Goal: Task Accomplishment & Management: Check status

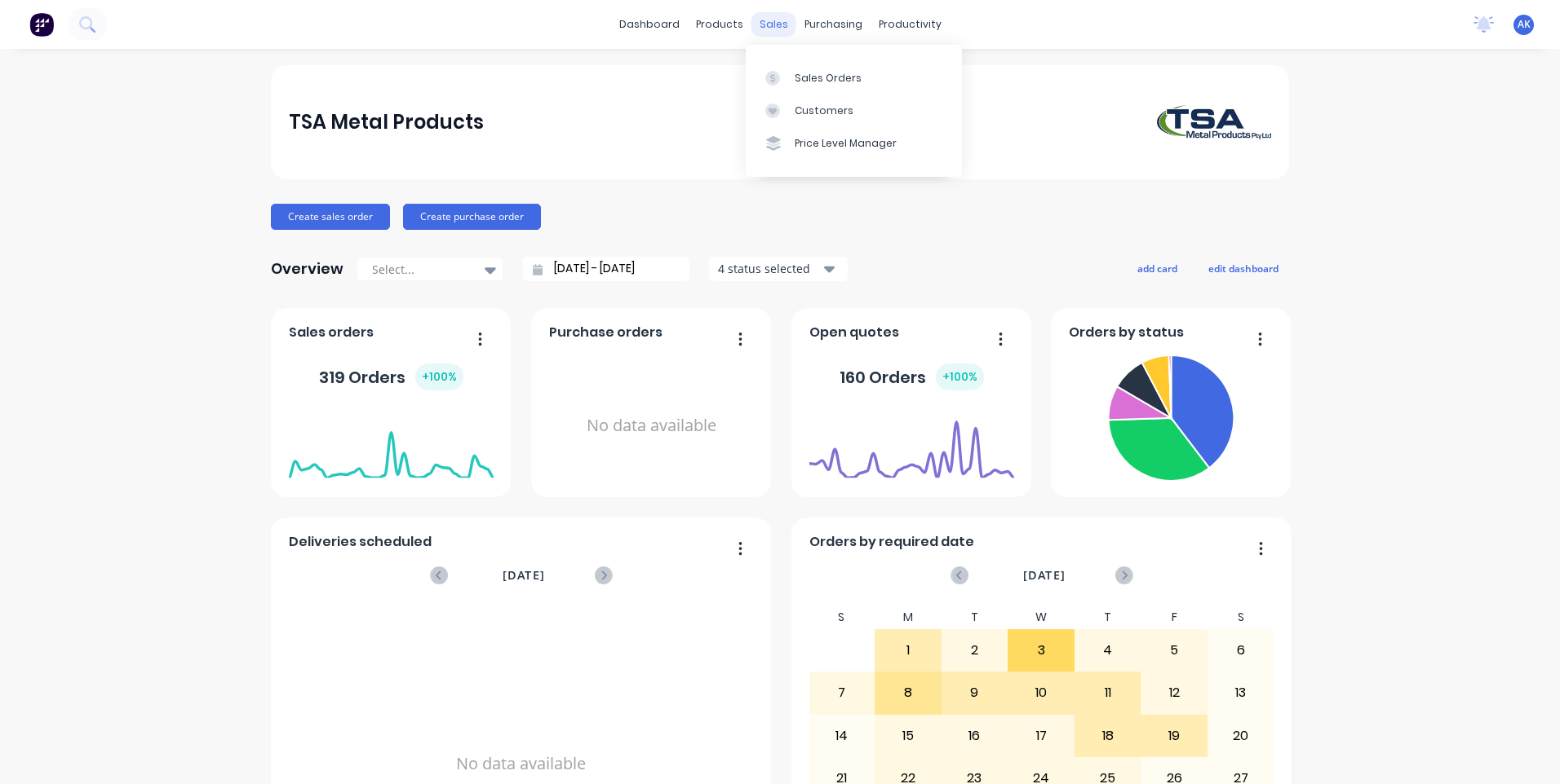
click at [763, 18] on div "sales" at bounding box center [774, 25] width 45 height 25
click at [791, 71] on link "Sales Orders" at bounding box center [853, 77] width 216 height 33
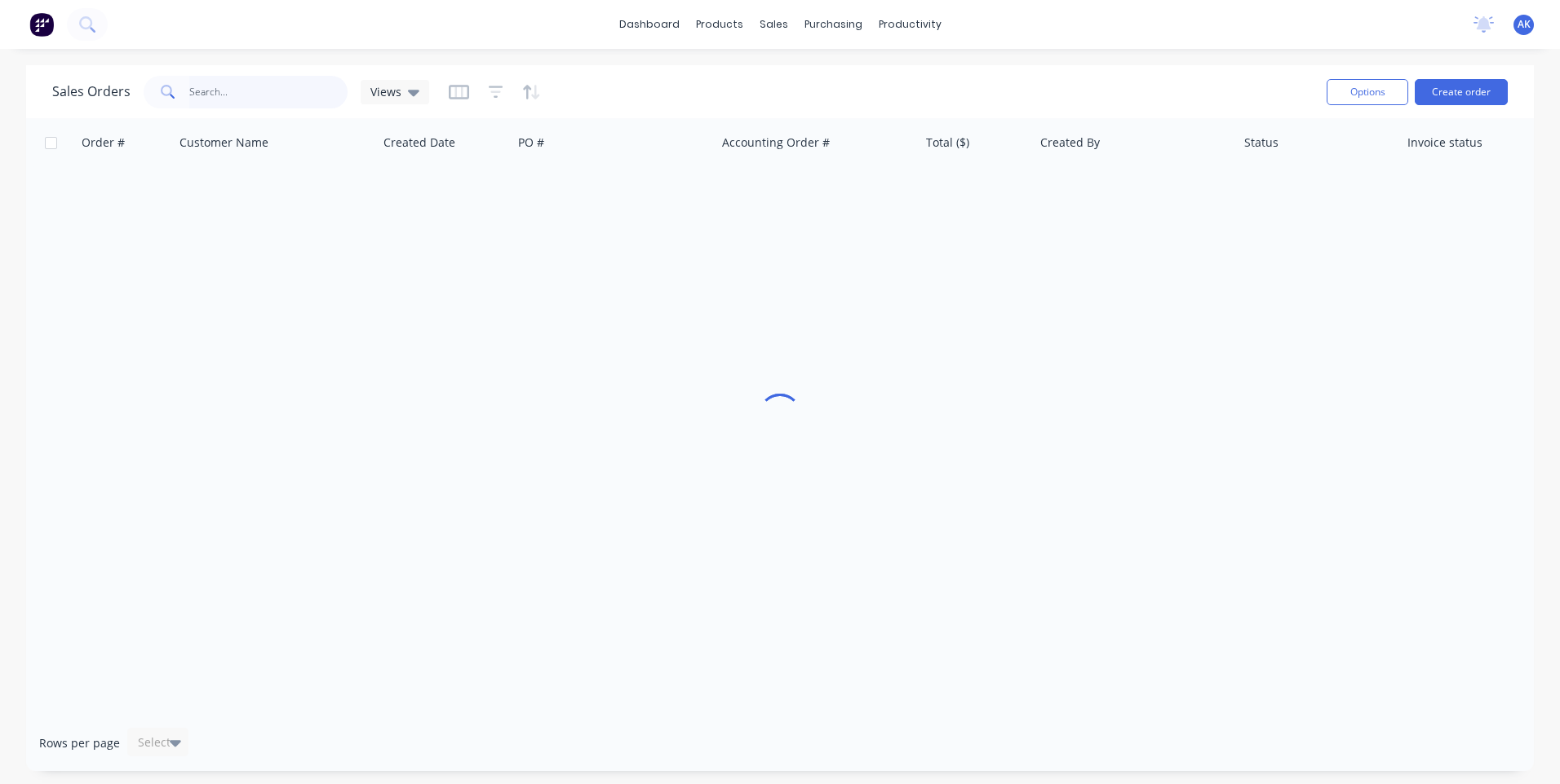
click at [299, 87] on input "text" at bounding box center [269, 92] width 159 height 33
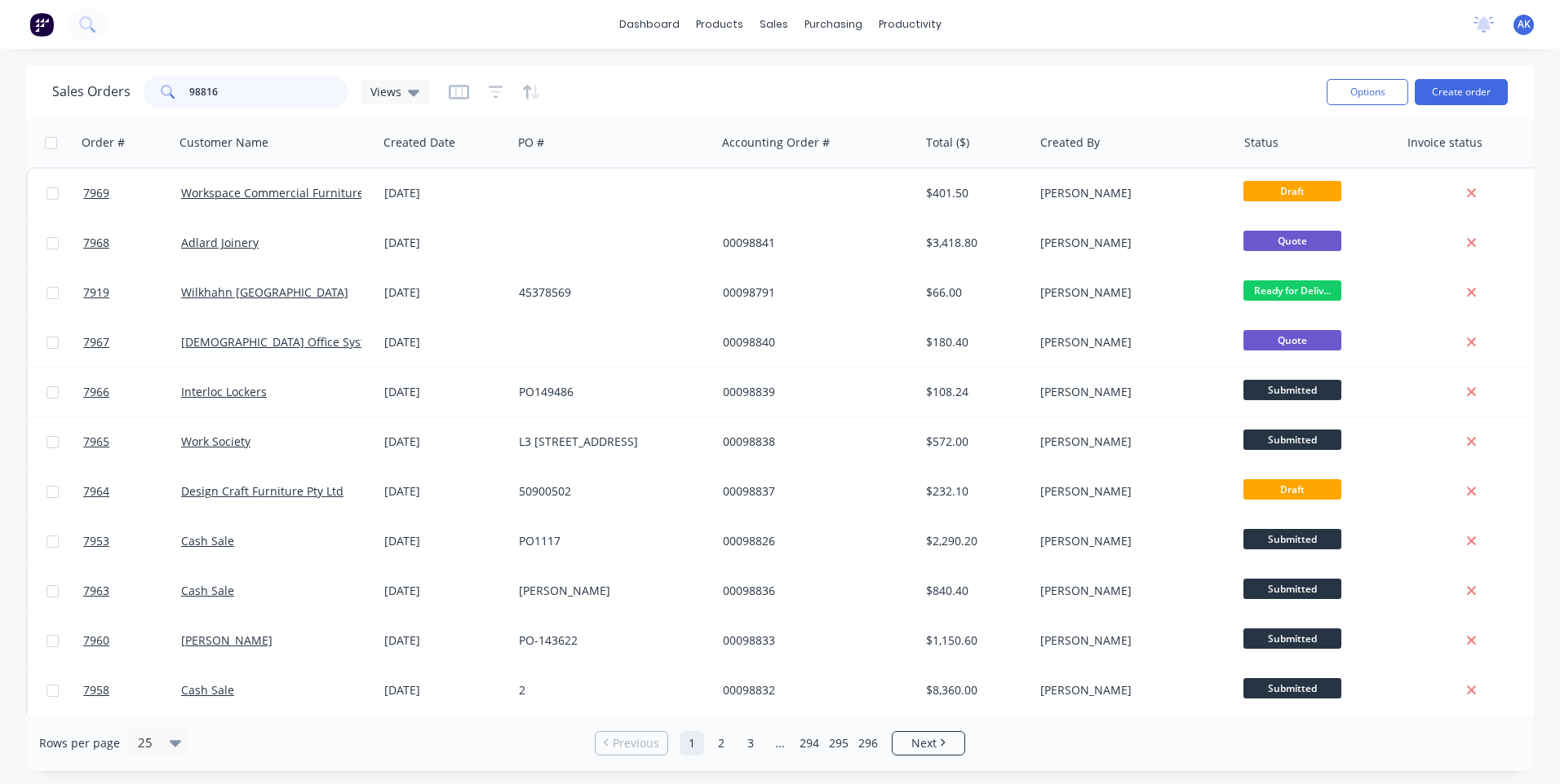
type input "98816"
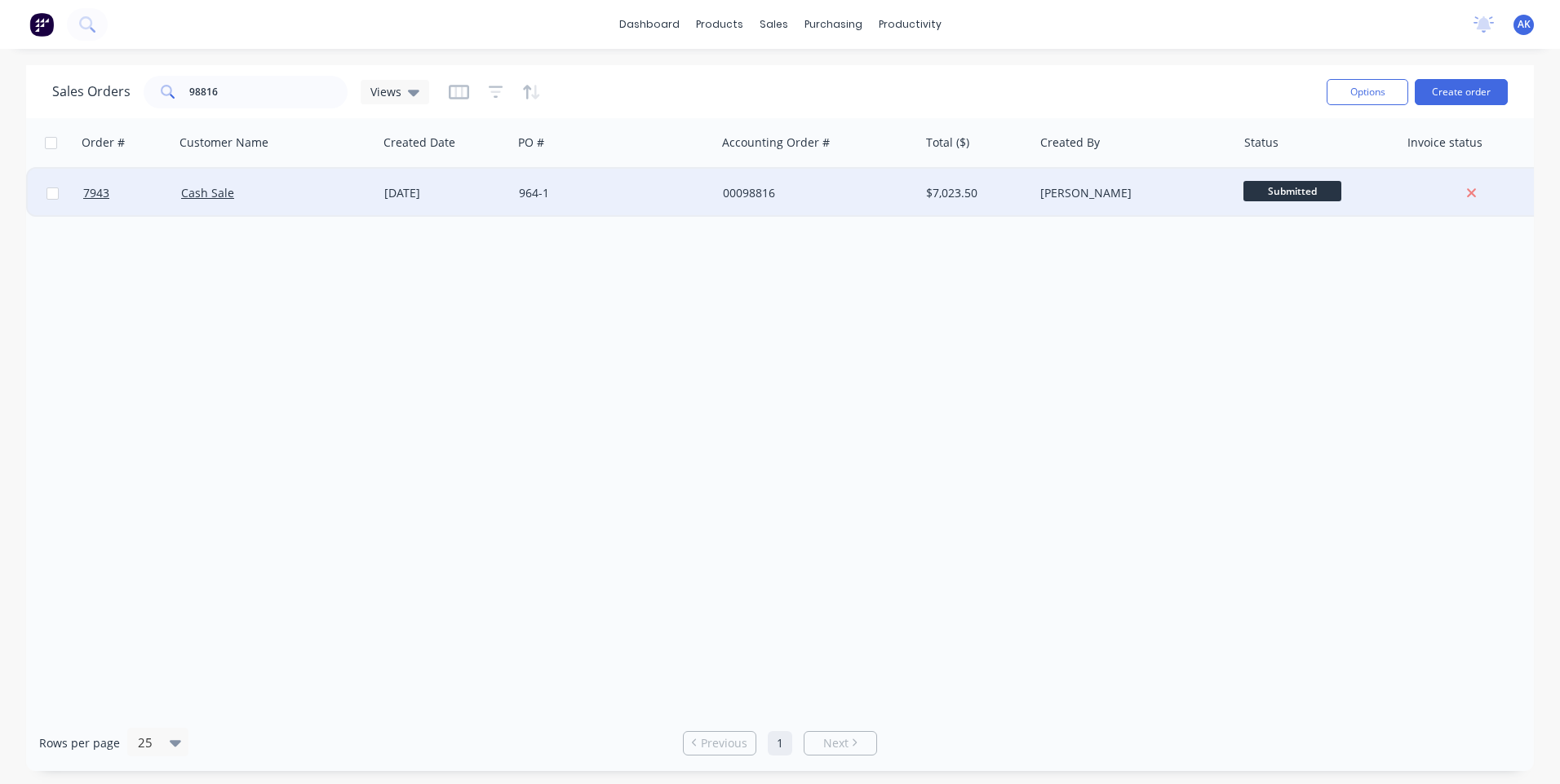
click at [434, 190] on div "[DATE]" at bounding box center [445, 193] width 122 height 16
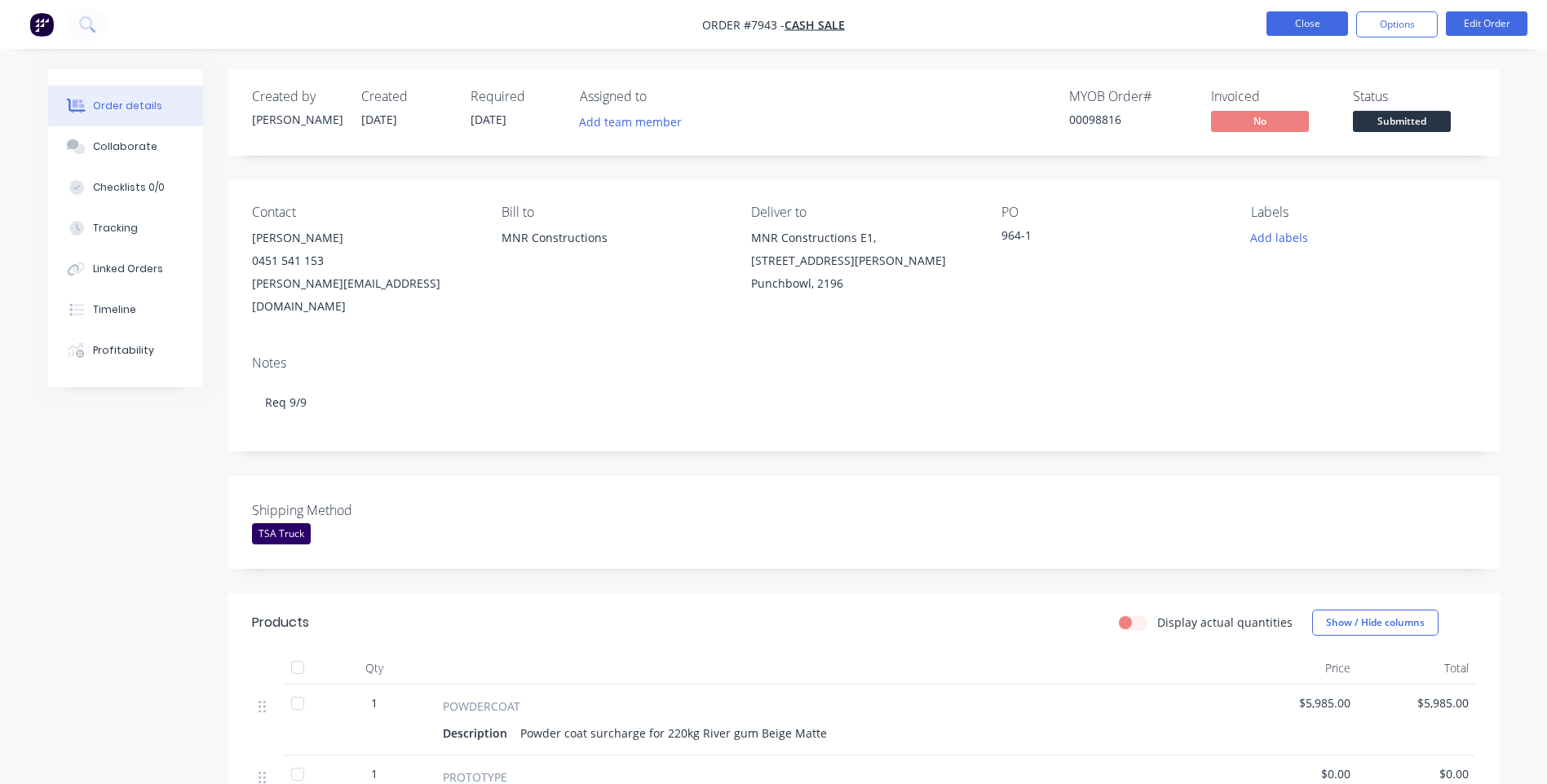
click at [1303, 31] on button "Close" at bounding box center [1307, 24] width 81 height 25
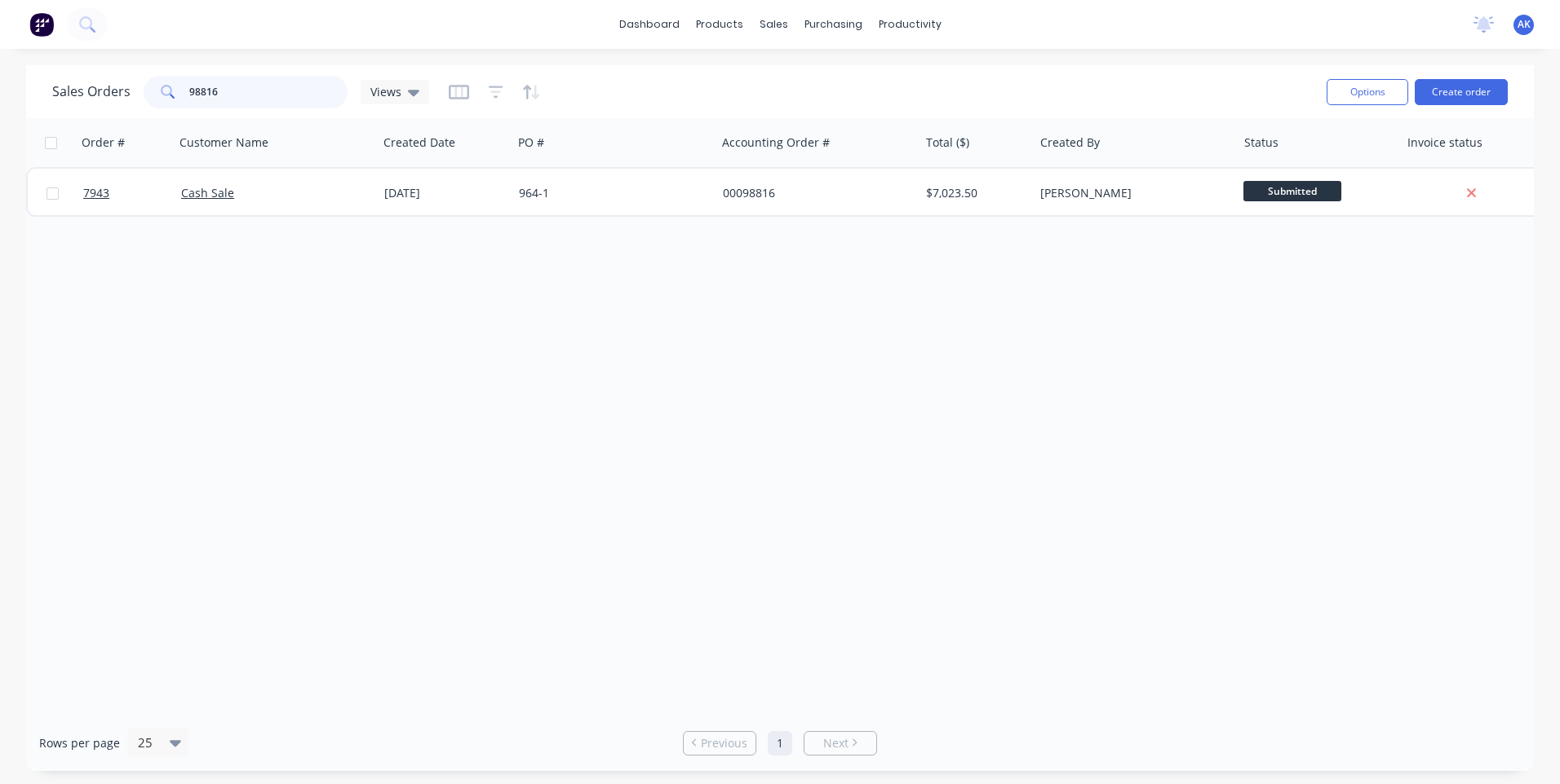
drag, startPoint x: 215, startPoint y: 100, endPoint x: 202, endPoint y: 92, distance: 15.3
click at [202, 92] on input "98816" at bounding box center [269, 92] width 159 height 33
type input "98823"
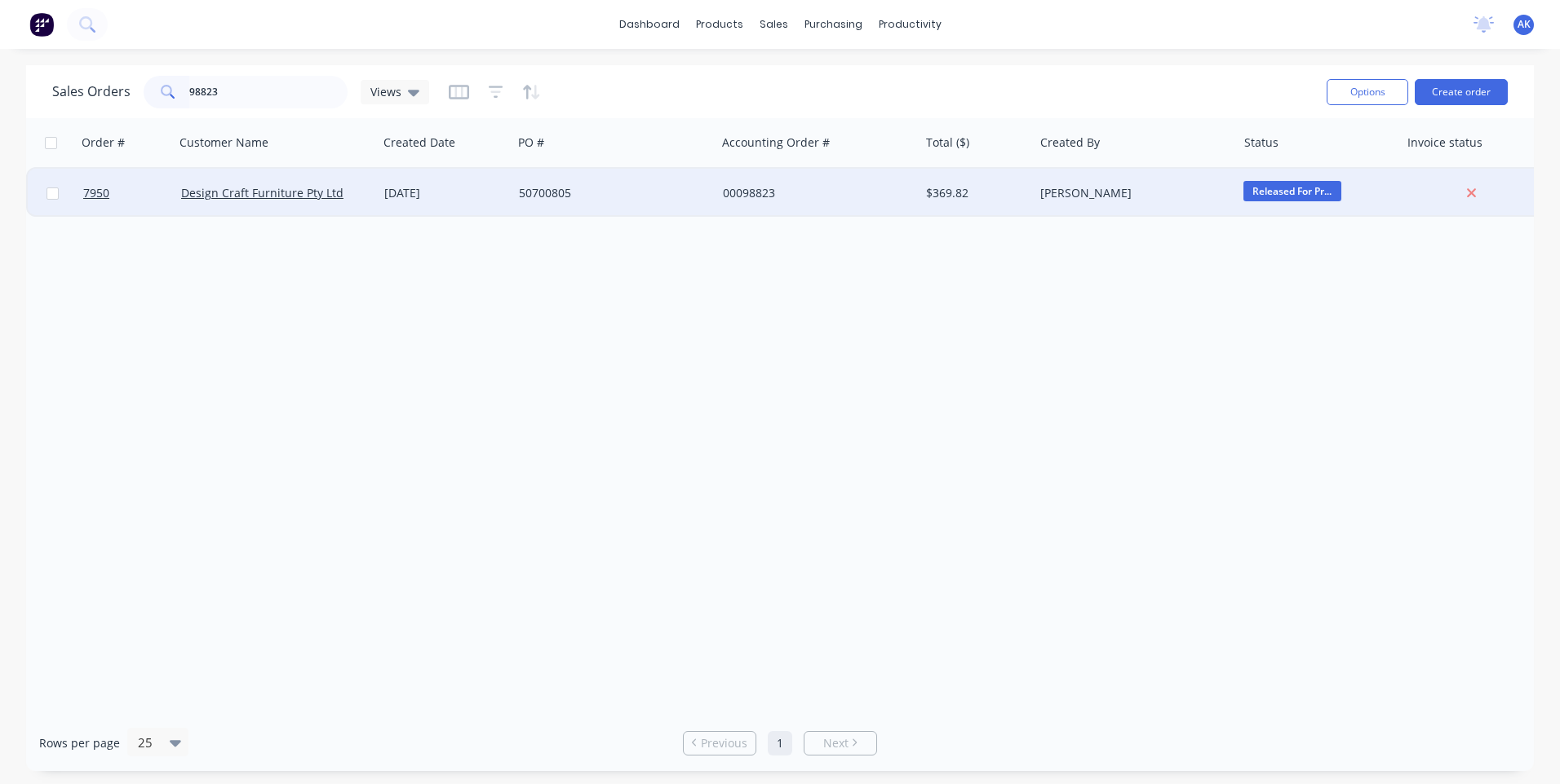
click at [433, 188] on div "[DATE]" at bounding box center [445, 193] width 122 height 16
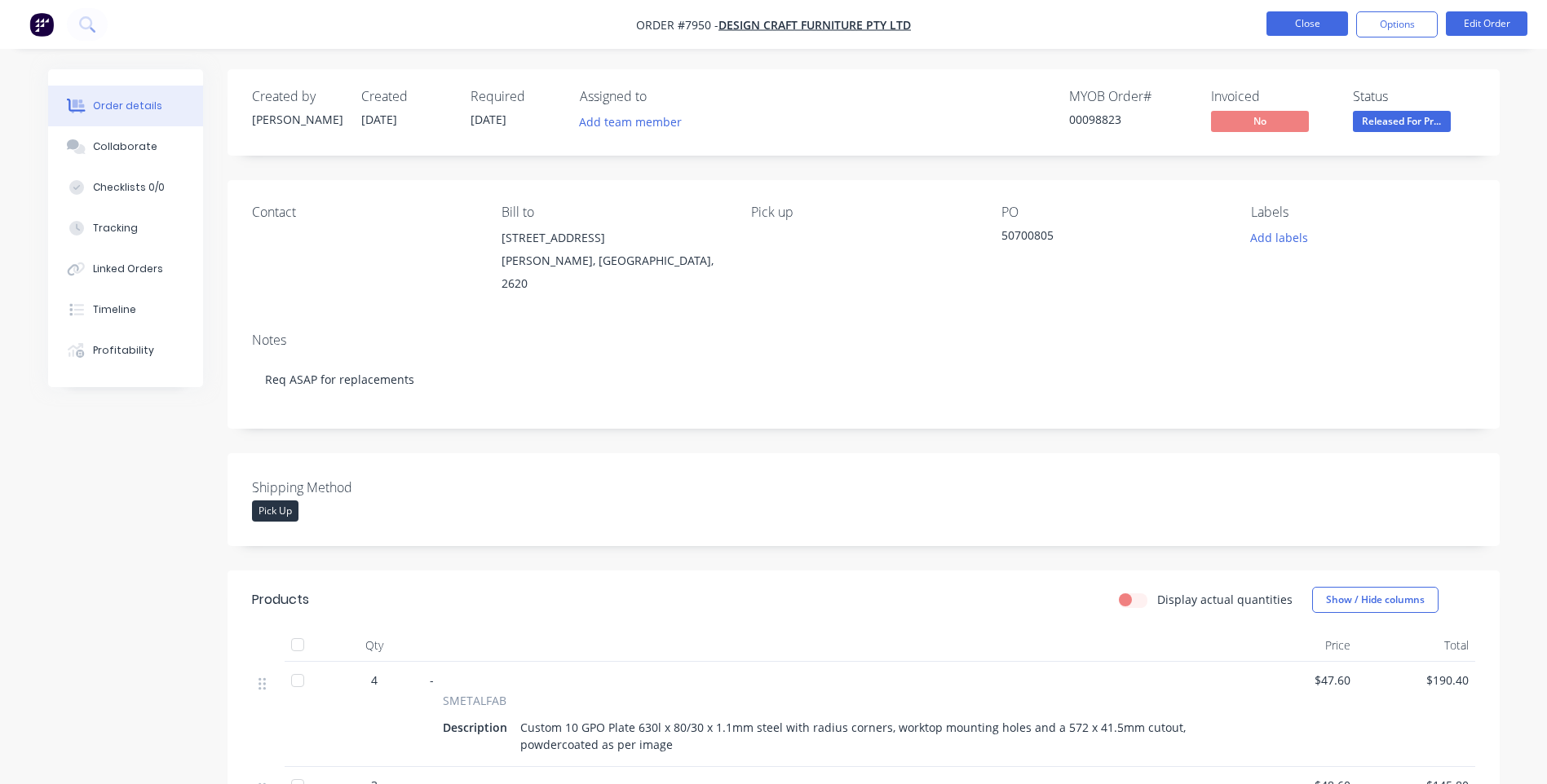
click at [1303, 16] on button "Close" at bounding box center [1307, 24] width 81 height 25
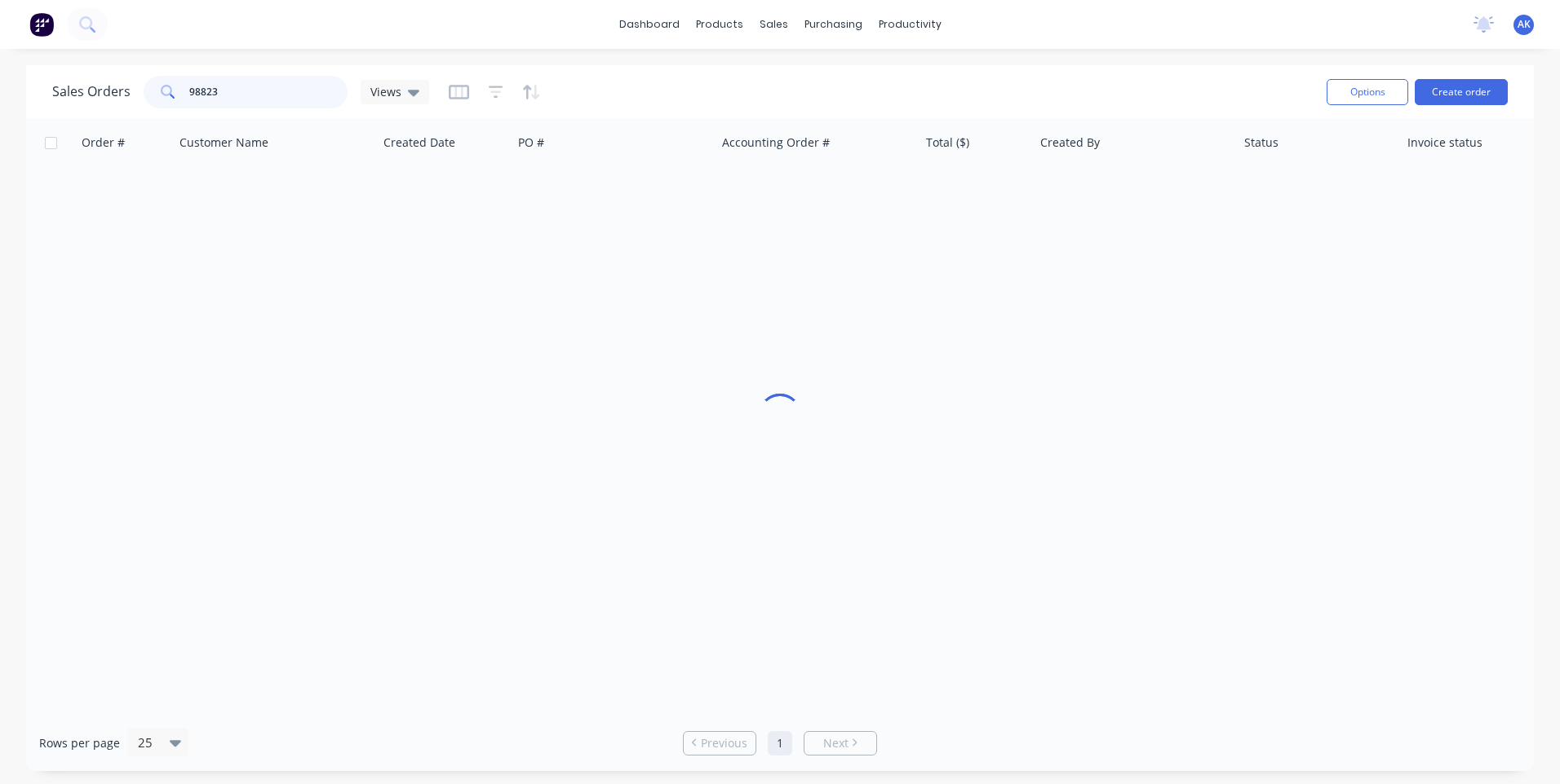
drag, startPoint x: 220, startPoint y: 88, endPoint x: 156, endPoint y: 95, distance: 64.4
click at [156, 95] on div "98823" at bounding box center [246, 92] width 204 height 33
type input "98837"
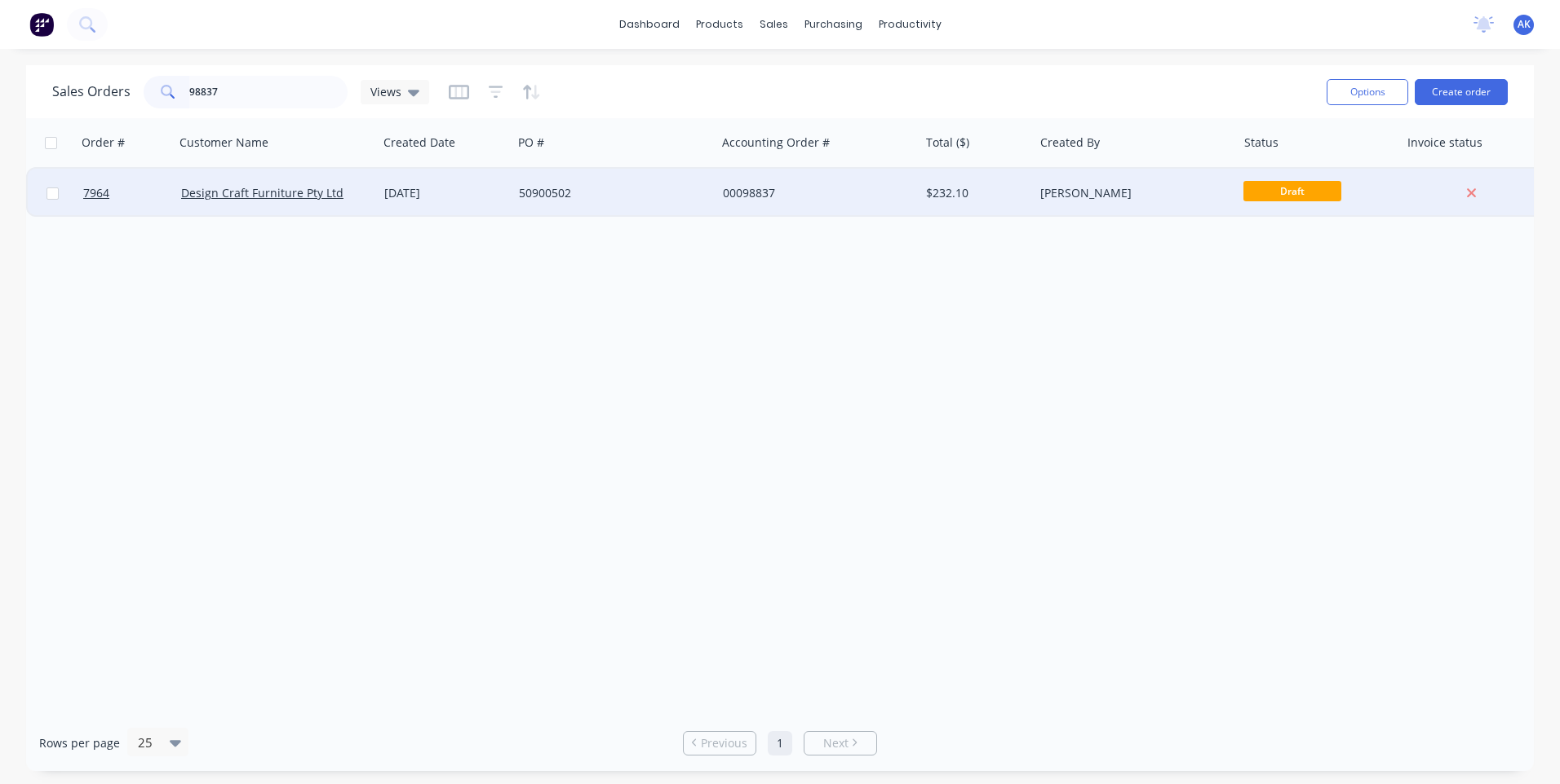
click at [448, 202] on div "[DATE]" at bounding box center [445, 192] width 134 height 49
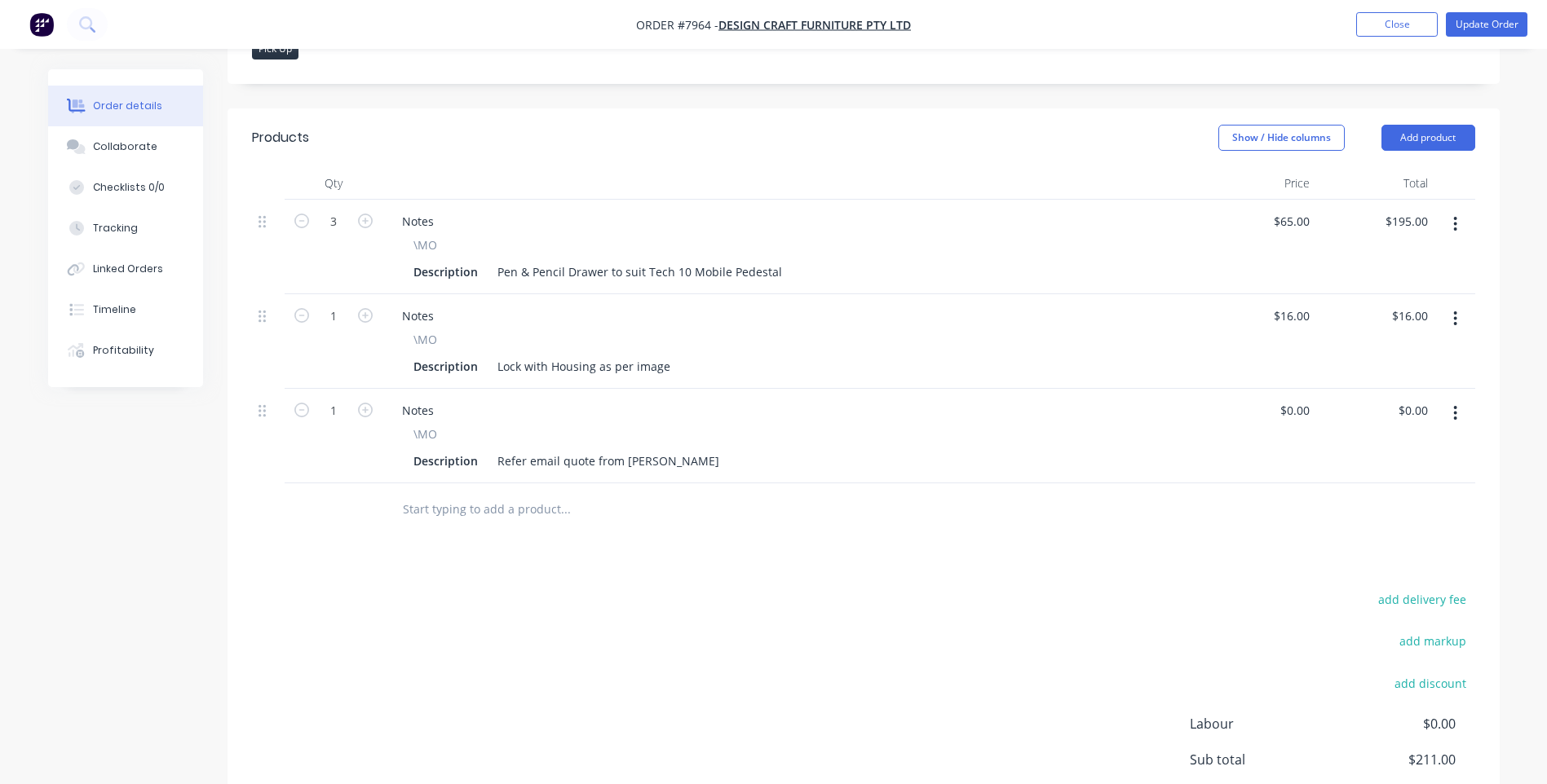
scroll to position [489, 0]
click at [109, 143] on div "Collaborate" at bounding box center [125, 147] width 64 height 15
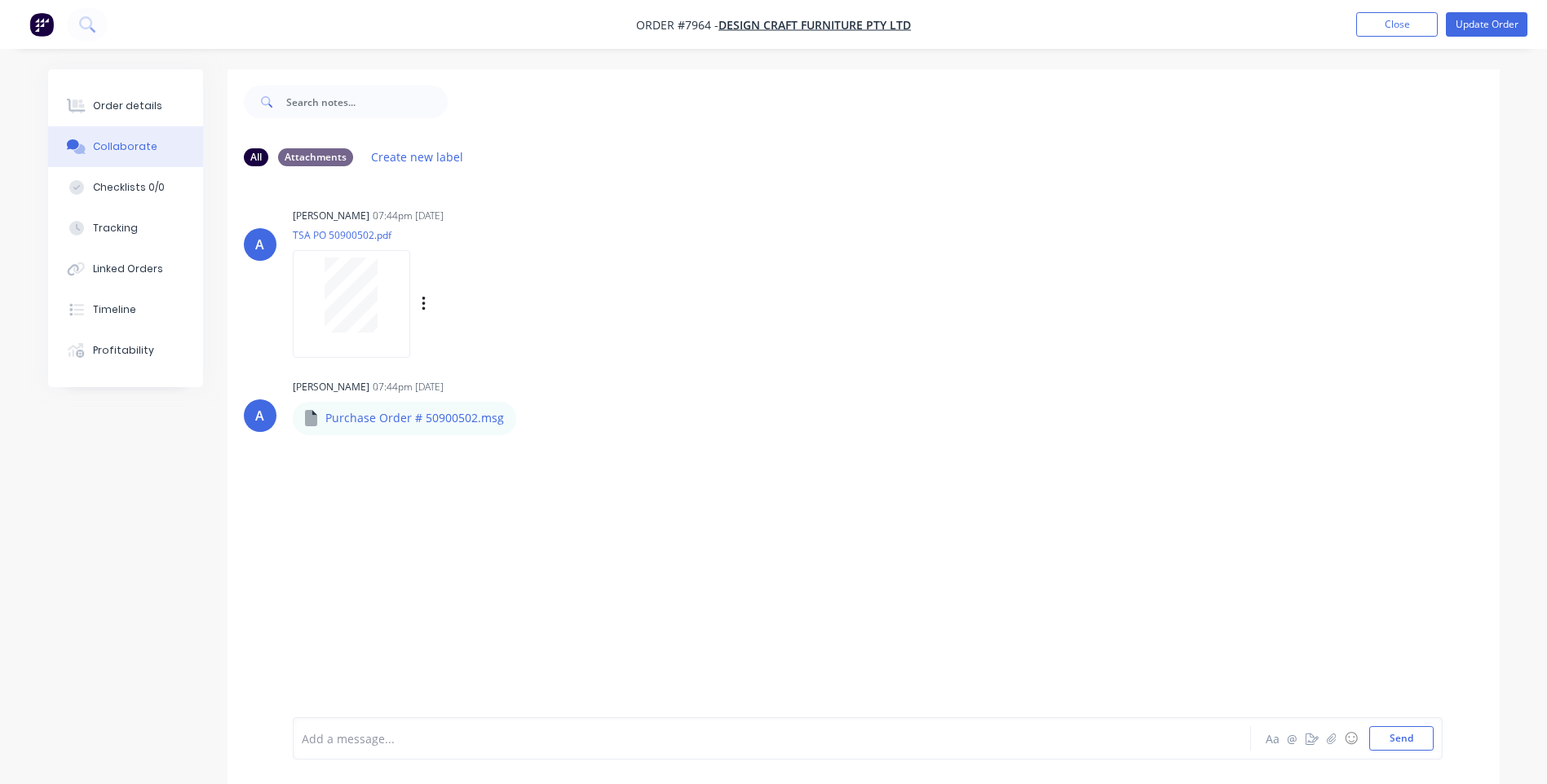
click at [387, 301] on div at bounding box center [351, 295] width 102 height 75
click at [528, 424] on icon "button" at bounding box center [531, 418] width 5 height 19
click at [506, 422] on div "Purchase Order # 50900502.msg" at bounding box center [404, 418] width 223 height 33
click at [528, 421] on icon "button" at bounding box center [531, 418] width 5 height 19
click at [556, 479] on div "A [PERSON_NAME] 07:44pm [DATE] TSA PO 50900502.pdf Labels Download A [PERSON_NA…" at bounding box center [864, 449] width 1272 height 539
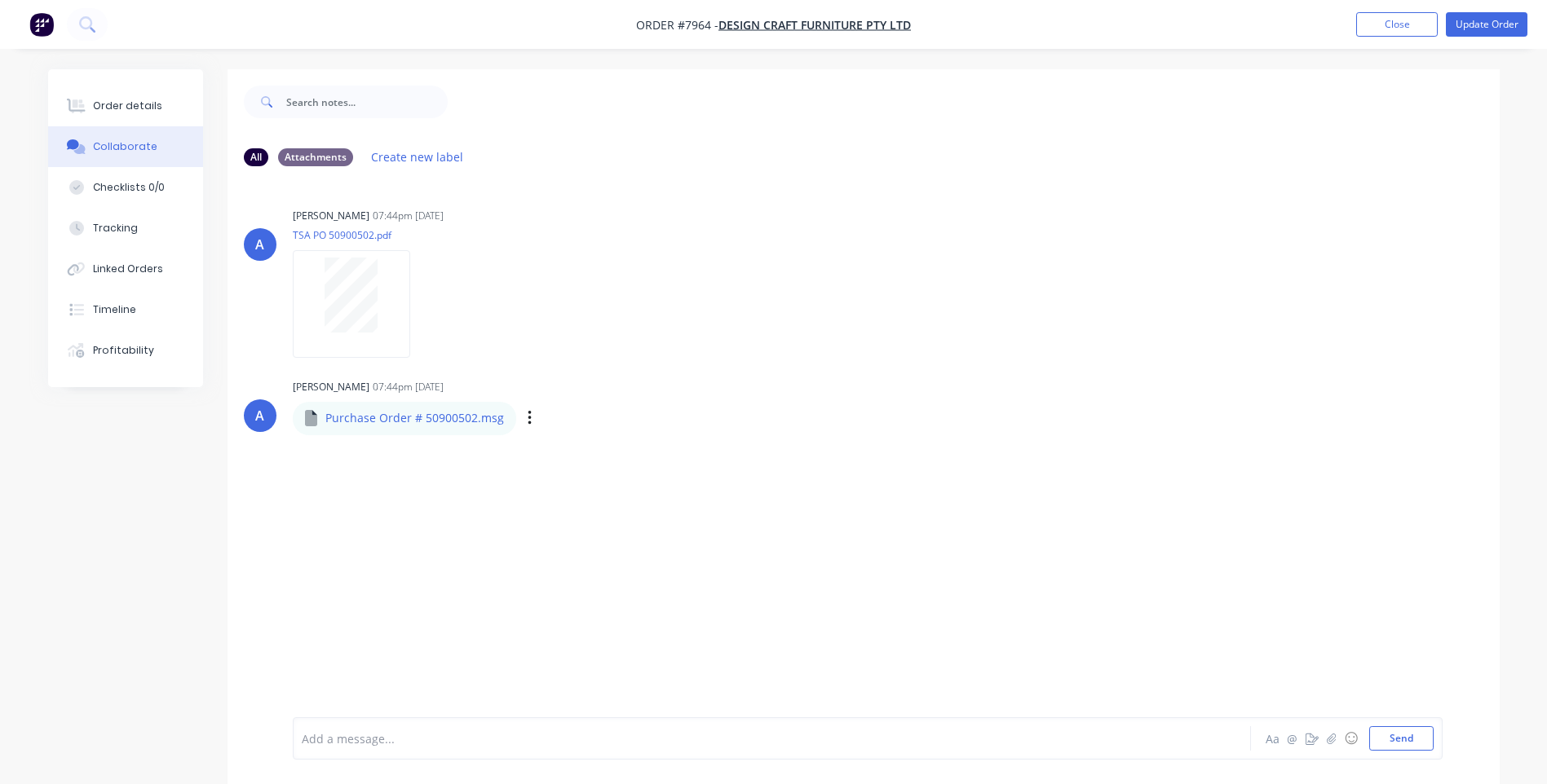
click at [528, 431] on div "Labels Download" at bounding box center [615, 418] width 184 height 24
click at [528, 425] on button "button" at bounding box center [530, 418] width 6 height 24
click at [0, 0] on button "Download" at bounding box center [0, 0] width 0 height 0
click at [148, 97] on button "Order details" at bounding box center [125, 106] width 155 height 41
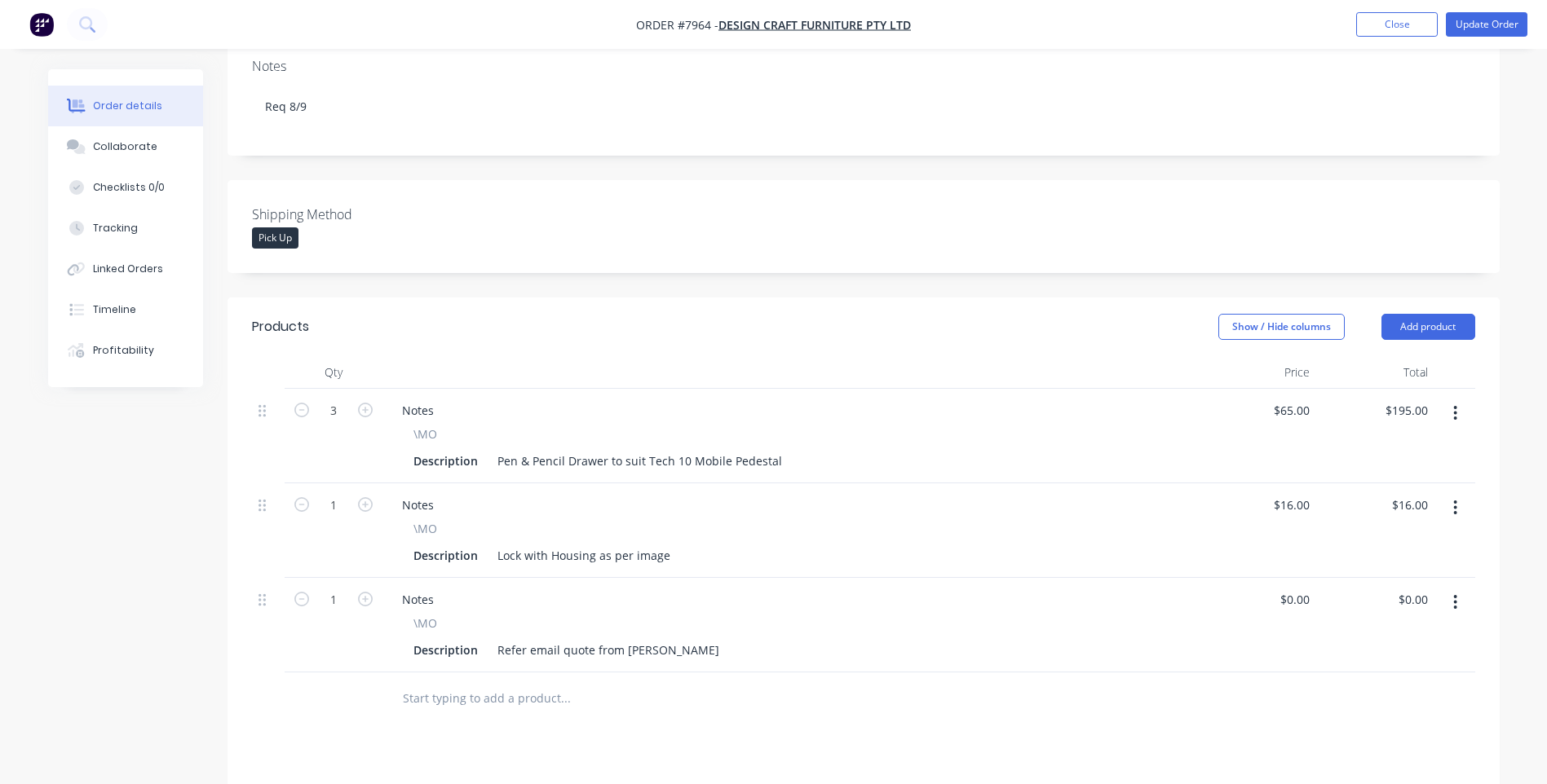
scroll to position [326, 0]
